Goal: Task Accomplishment & Management: Complete application form

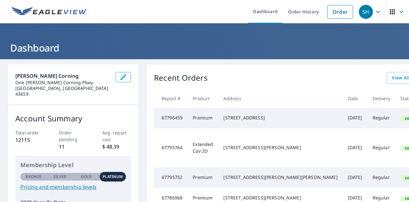
scroll to position [0, 14]
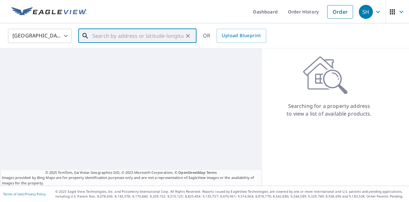
click at [102, 35] on input "text" at bounding box center [137, 36] width 91 height 18
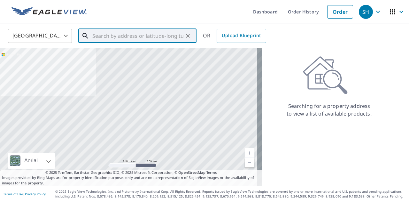
paste input "[PERSON_NAME], [GEOGRAPHIC_DATA]"
type input "[PERSON_NAME], [GEOGRAPHIC_DATA]"
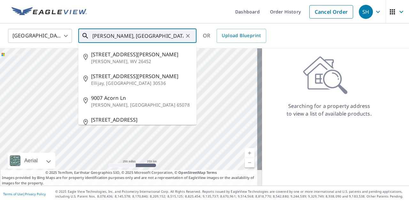
drag, startPoint x: 126, startPoint y: 40, endPoint x: 70, endPoint y: 34, distance: 56.6
click at [70, 34] on div "[GEOGRAPHIC_DATA] [GEOGRAPHIC_DATA] [GEOGRAPHIC_DATA][PERSON_NAME] ​ [STREET_AD…" at bounding box center [202, 35] width 398 height 15
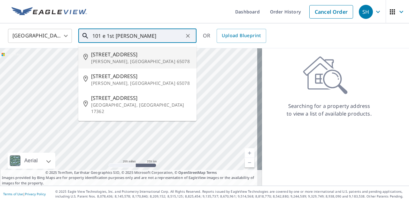
click at [130, 56] on span "[STREET_ADDRESS]" at bounding box center [141, 54] width 100 height 8
type input "[STREET_ADDRESS][PERSON_NAME]"
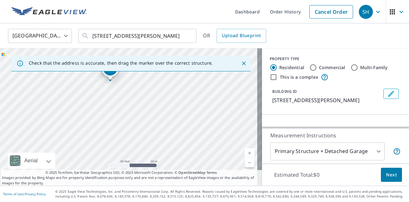
drag, startPoint x: 140, startPoint y: 116, endPoint x: 147, endPoint y: 75, distance: 41.8
click at [147, 75] on div "[STREET_ADDRESS][PERSON_NAME]" at bounding box center [131, 116] width 262 height 137
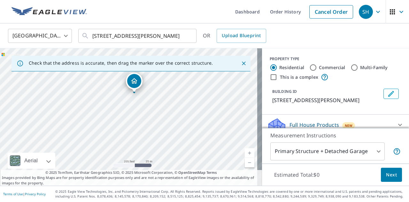
drag, startPoint x: 180, startPoint y: 112, endPoint x: 181, endPoint y: 100, distance: 12.2
click at [181, 100] on div "[STREET_ADDRESS][PERSON_NAME]" at bounding box center [131, 116] width 262 height 137
drag, startPoint x: 150, startPoint y: 119, endPoint x: 143, endPoint y: 119, distance: 6.4
click at [143, 119] on div "[STREET_ADDRESS][PERSON_NAME]" at bounding box center [131, 116] width 262 height 137
drag, startPoint x: 142, startPoint y: 119, endPoint x: 140, endPoint y: 157, distance: 37.7
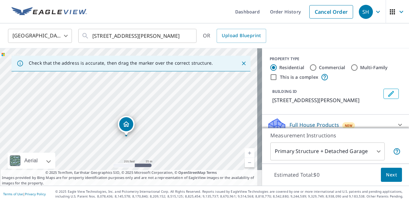
click at [140, 157] on div "[STREET_ADDRESS][PERSON_NAME]" at bounding box center [131, 116] width 262 height 137
drag, startPoint x: 141, startPoint y: 150, endPoint x: 148, endPoint y: 113, distance: 37.5
click at [148, 113] on div "[STREET_ADDRESS][PERSON_NAME]" at bounding box center [131, 116] width 262 height 137
